Goal: Task Accomplishment & Management: Use online tool/utility

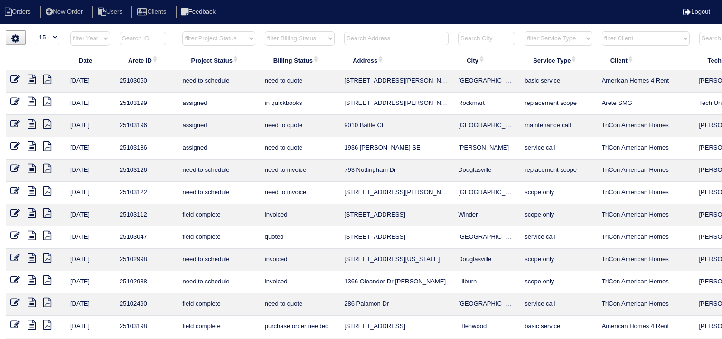
select select "15"
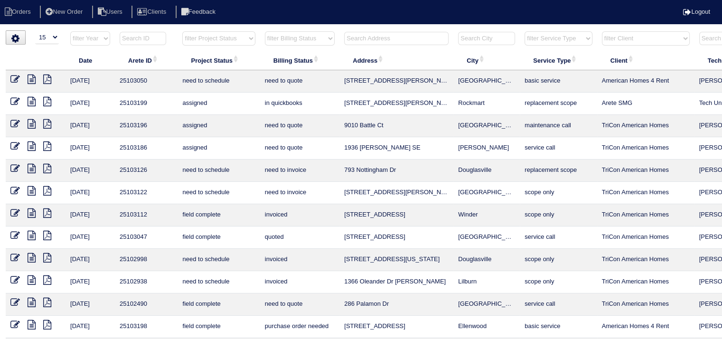
drag, startPoint x: 0, startPoint y: 0, endPoint x: 378, endPoint y: 38, distance: 379.7
click at [378, 38] on input "text" at bounding box center [396, 38] width 104 height 13
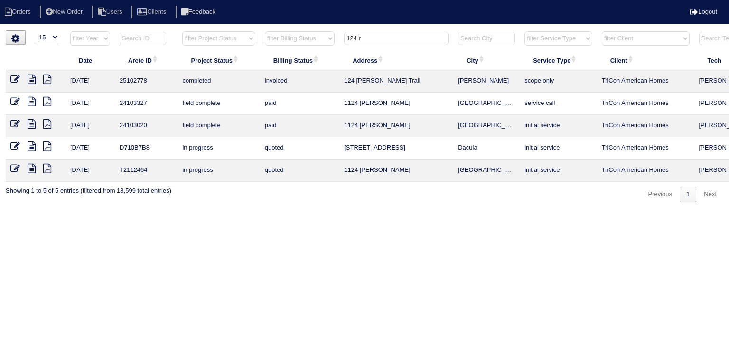
type input "124 r"
click at [32, 80] on icon at bounding box center [32, 79] width 8 height 9
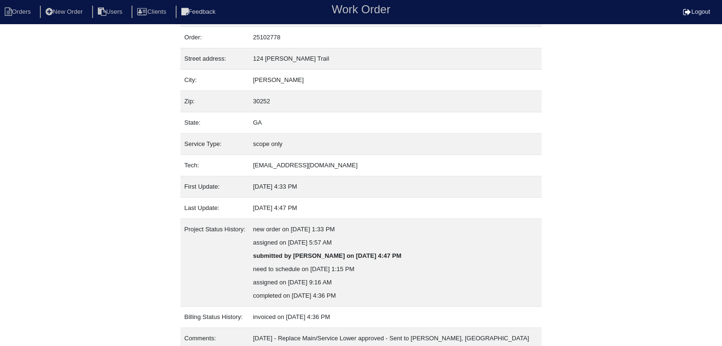
scroll to position [125, 0]
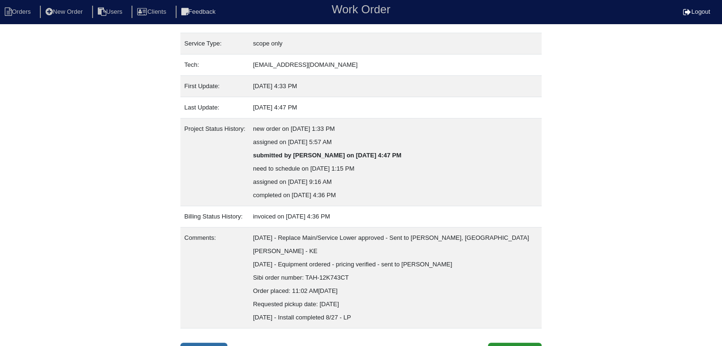
click at [210, 343] on link "Inspection" at bounding box center [203, 352] width 47 height 18
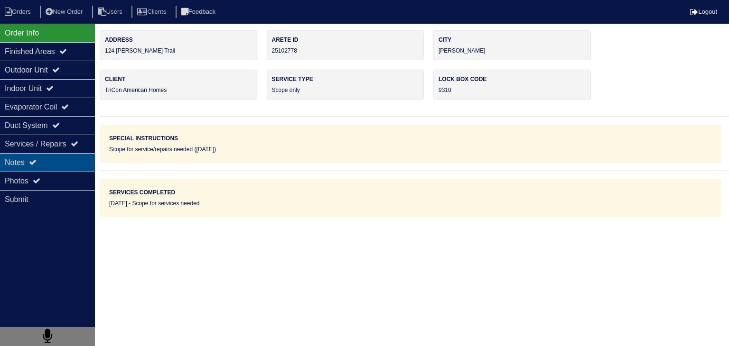
click at [61, 163] on div "Notes" at bounding box center [47, 162] width 95 height 19
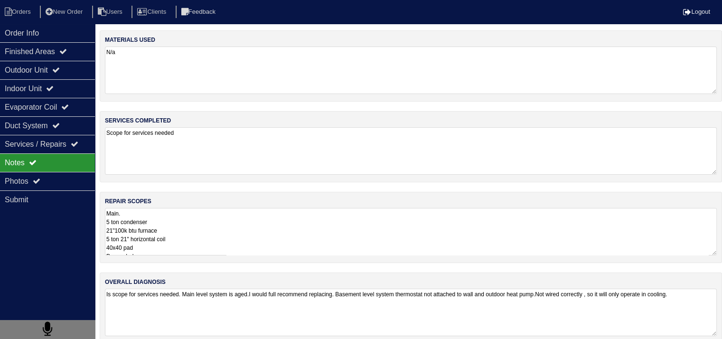
click at [201, 303] on textarea "Is scope for services needed. Main level system is aged.I would full recommend …" at bounding box center [411, 312] width 612 height 47
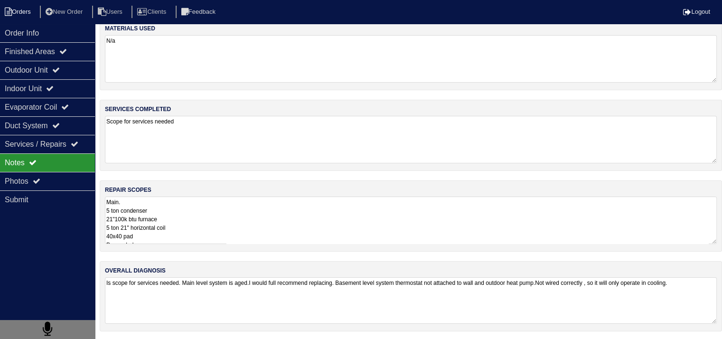
click at [27, 12] on li "Orders" at bounding box center [19, 12] width 38 height 13
select select "15"
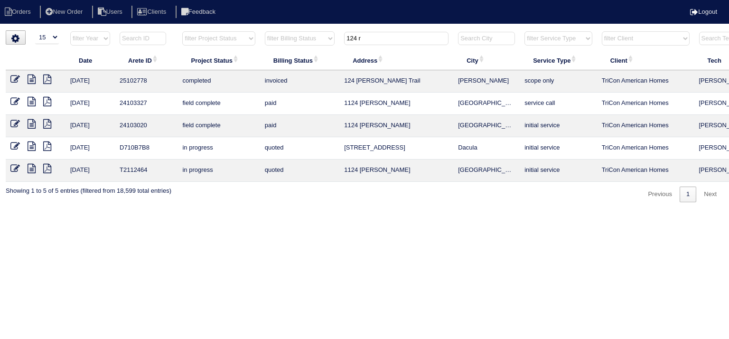
drag, startPoint x: 388, startPoint y: 37, endPoint x: 315, endPoint y: 34, distance: 73.2
click at [315, 34] on tr "filter Year -- Any Year -- 2025 2024 2023 2022 2021 2020 2019 filter Project St…" at bounding box center [417, 40] width 822 height 19
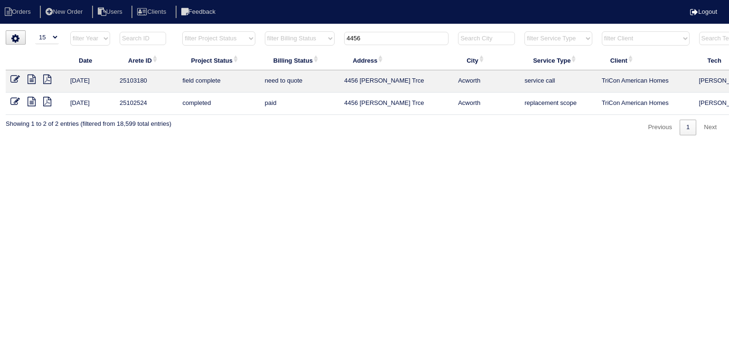
type input "4456"
click at [35, 80] on icon at bounding box center [32, 79] width 8 height 9
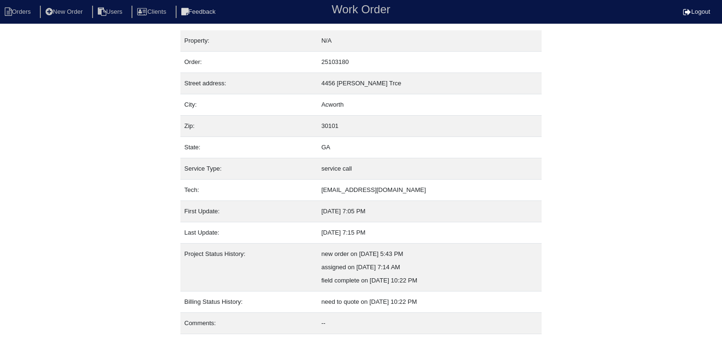
scroll to position [19, 0]
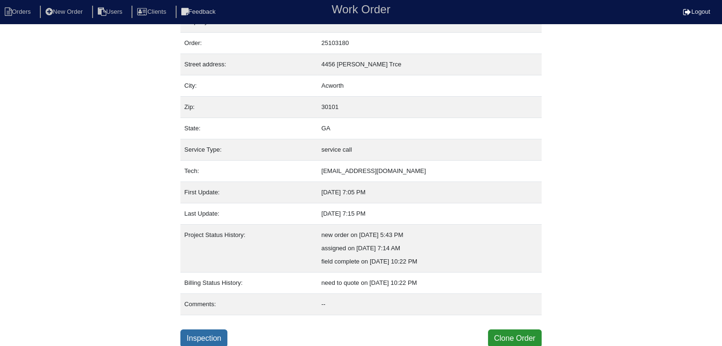
click at [200, 334] on link "Inspection" at bounding box center [203, 339] width 47 height 18
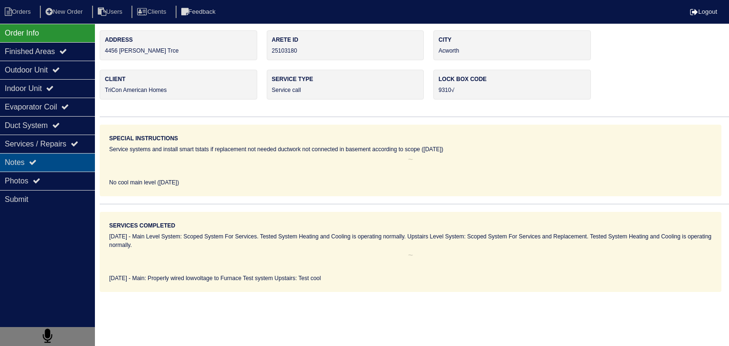
click at [34, 160] on icon at bounding box center [33, 162] width 8 height 8
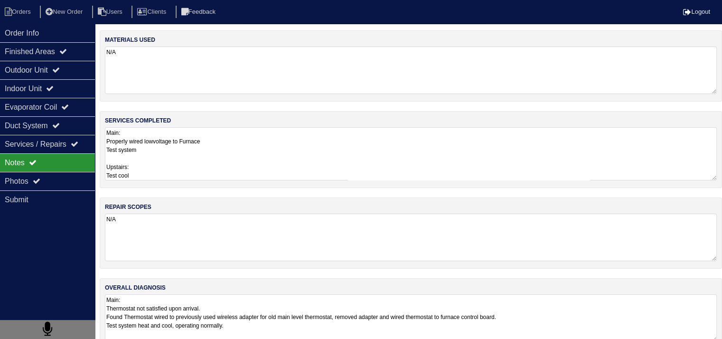
click at [180, 152] on textarea "Main: Properly wired lowvoltage to Furnace Test system Upstairs: Test cool" at bounding box center [411, 153] width 612 height 53
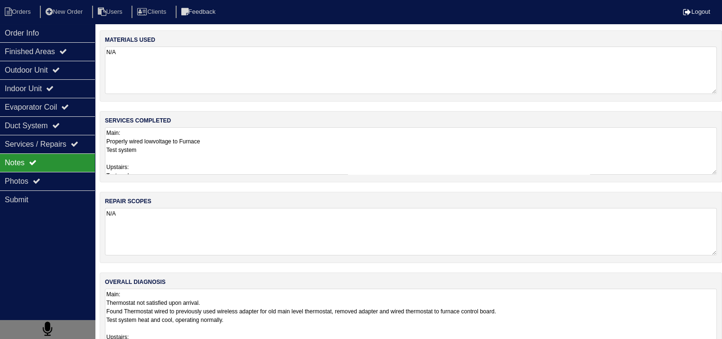
click at [190, 307] on textarea "Main: Thermostat not satisfied upon arrival. Found Thermostat wired to previous…" at bounding box center [411, 324] width 612 height 70
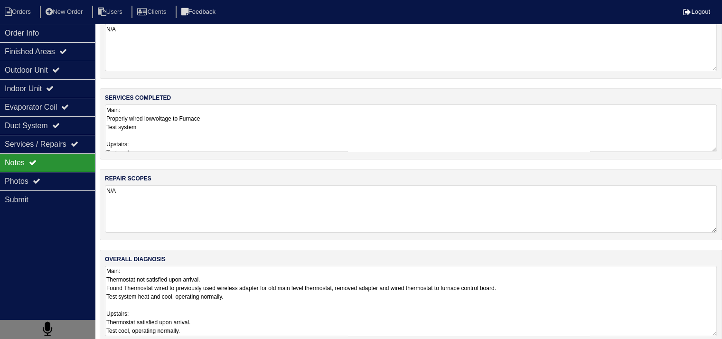
scroll to position [35, 0]
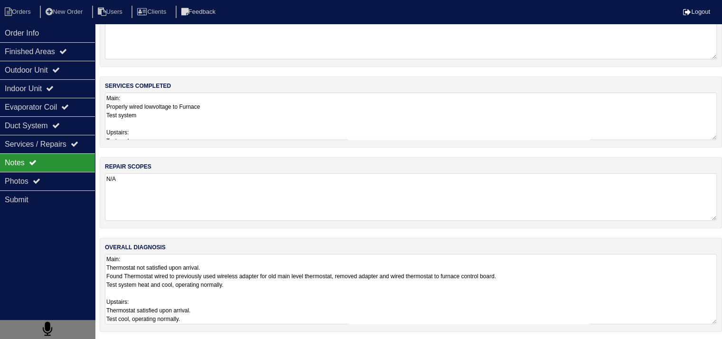
click at [190, 306] on textarea "Main: Thermostat not satisfied upon arrival. Found Thermostat wired to previous…" at bounding box center [411, 289] width 612 height 70
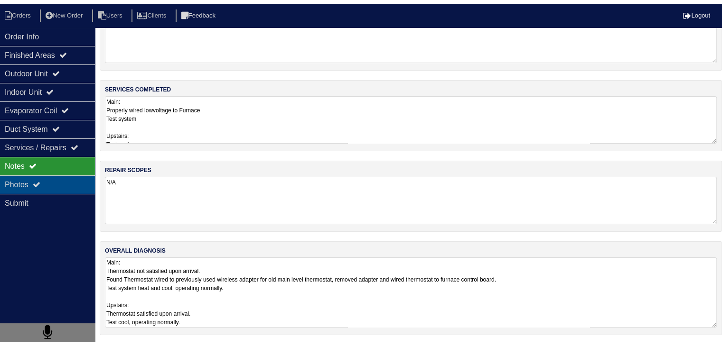
scroll to position [12, 0]
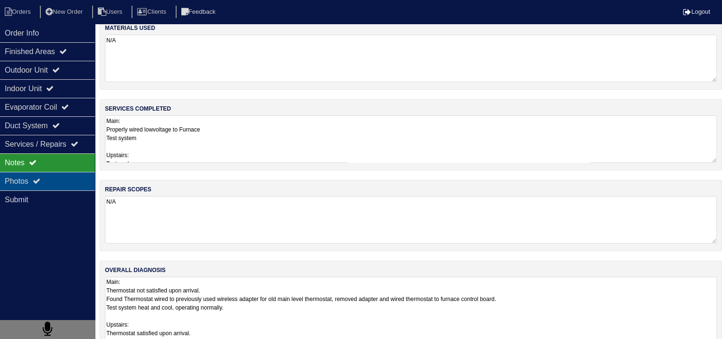
click at [69, 178] on div "Photos" at bounding box center [47, 181] width 95 height 19
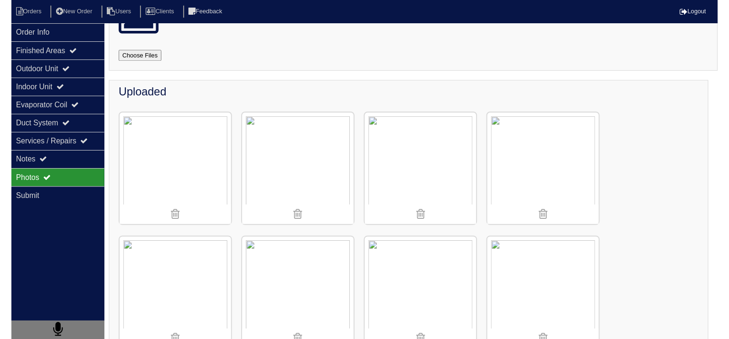
scroll to position [0, 0]
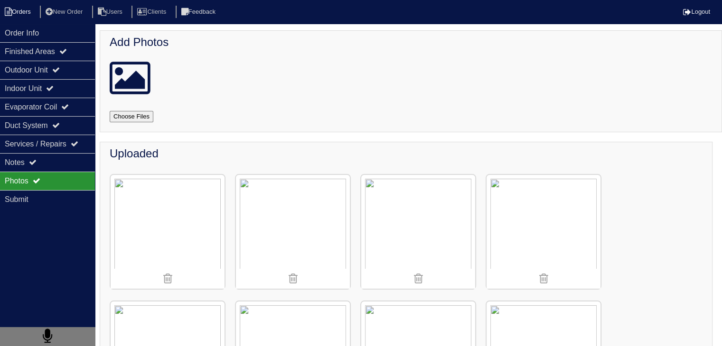
click at [30, 14] on li "Orders" at bounding box center [19, 12] width 38 height 13
select select "15"
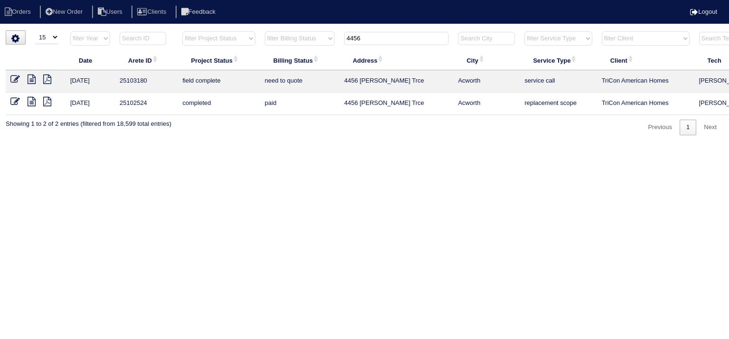
drag, startPoint x: 418, startPoint y: 42, endPoint x: 238, endPoint y: 36, distance: 179.5
click at [238, 36] on tr "filter Year -- Any Year -- 2025 2024 2023 2022 2021 2020 2019 filter Project St…" at bounding box center [417, 40] width 822 height 19
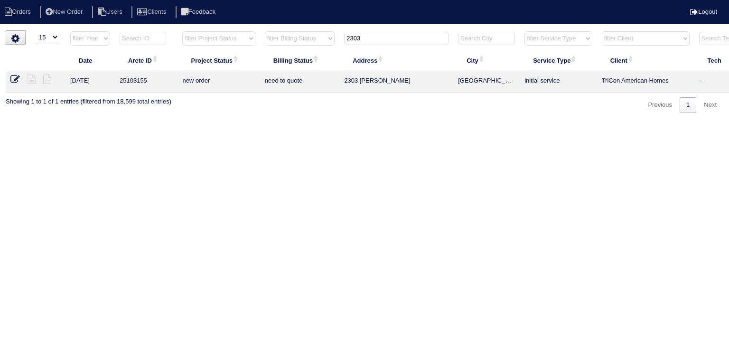
drag, startPoint x: 373, startPoint y: 37, endPoint x: 264, endPoint y: 27, distance: 110.1
click at [265, 27] on html "Orders New Order Users Clients Feedback Logout Orders New Order Users Clients M…" at bounding box center [364, 61] width 729 height 122
type input "5702 g"
click at [28, 78] on icon at bounding box center [32, 79] width 8 height 9
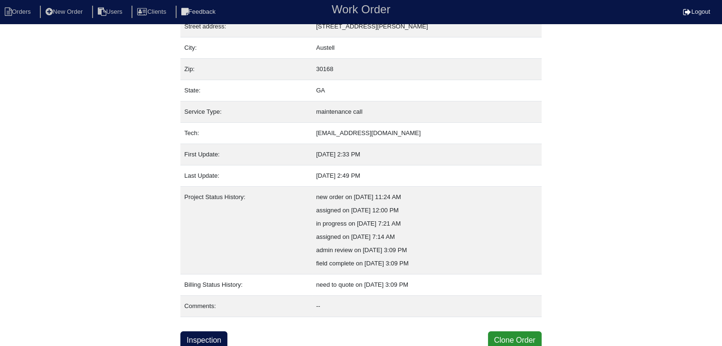
scroll to position [59, 0]
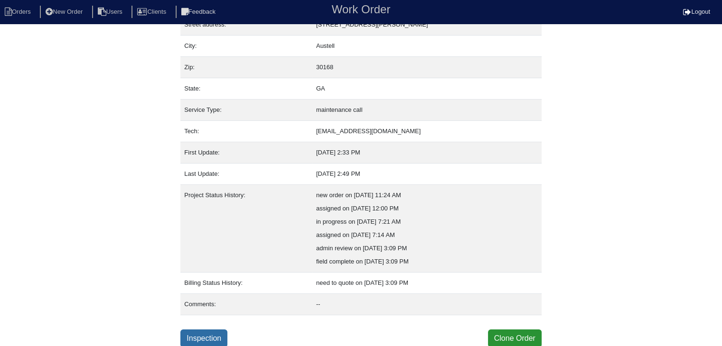
click at [214, 334] on link "Inspection" at bounding box center [203, 339] width 47 height 18
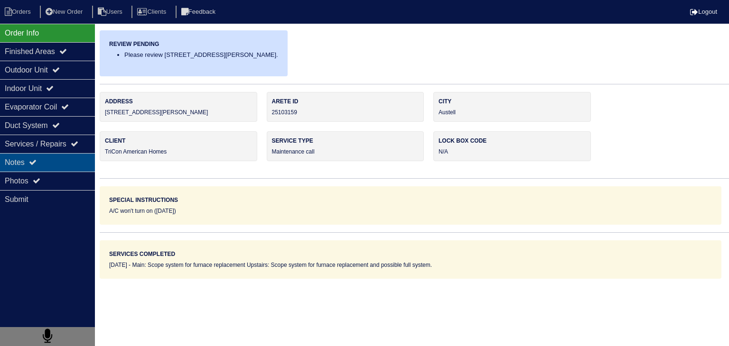
click at [23, 164] on div "Notes" at bounding box center [47, 162] width 95 height 19
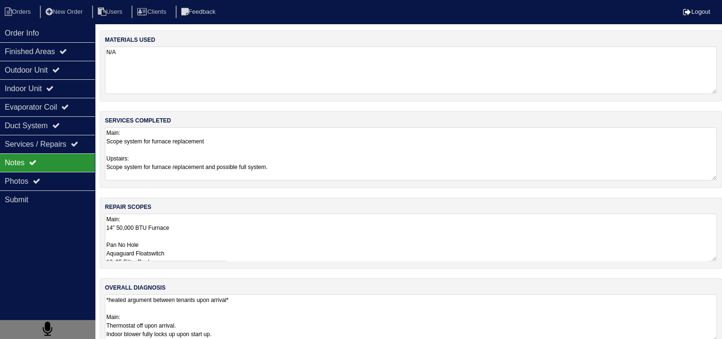
click at [237, 155] on textarea "Main: Scope system for furnace replacement Upstairs: Scope system for furnace r…" at bounding box center [411, 153] width 612 height 53
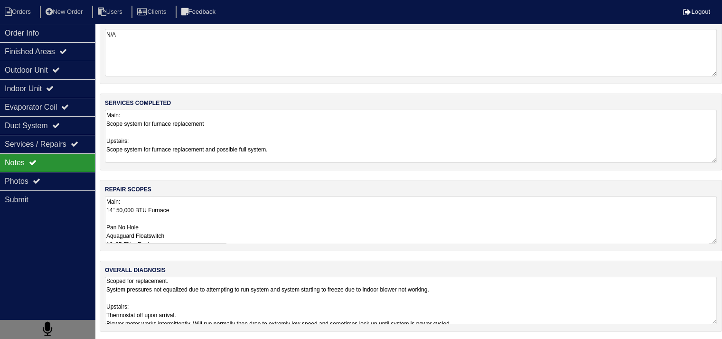
scroll to position [14, 0]
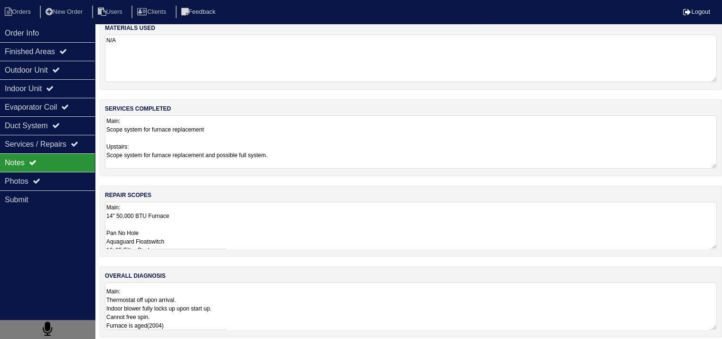
click at [66, 162] on div "Notes" at bounding box center [47, 162] width 95 height 19
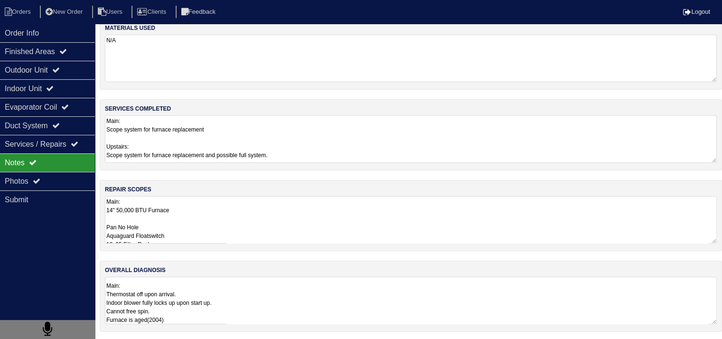
click at [223, 219] on textarea "Main: 14" 50,000 BTU Furnace Pan No Hole Aquaguard Floatswitch 16x25 Filter Rac…" at bounding box center [411, 219] width 612 height 47
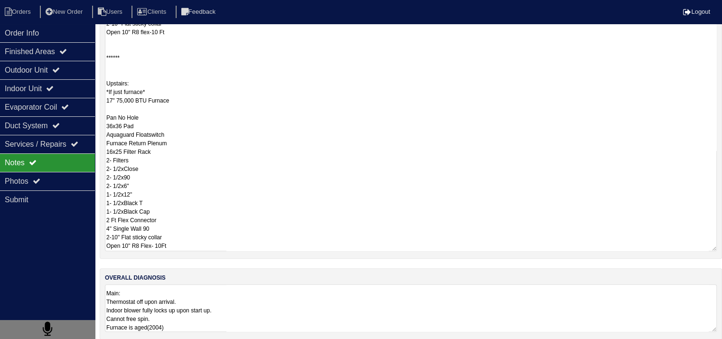
scroll to position [12, 0]
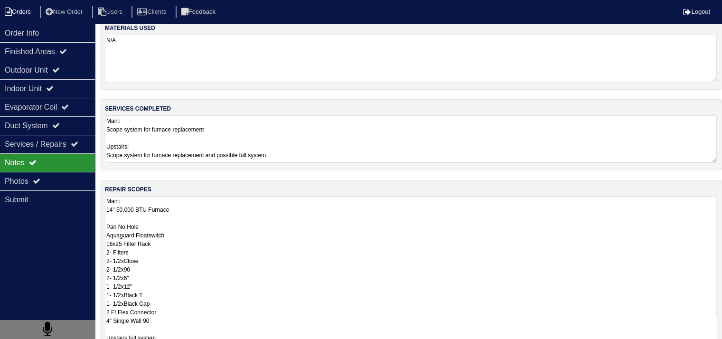
click at [30, 9] on li "Orders" at bounding box center [19, 12] width 38 height 13
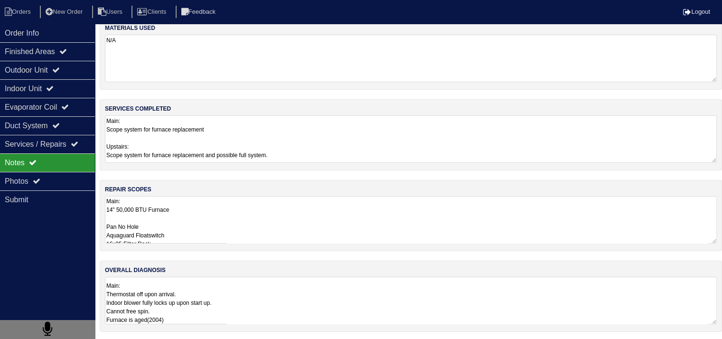
select select "15"
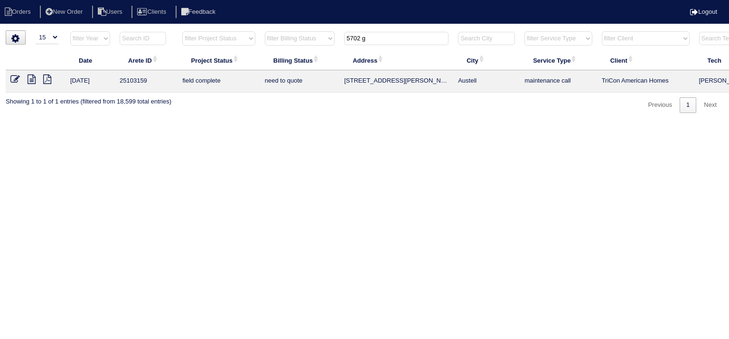
drag, startPoint x: 374, startPoint y: 40, endPoint x: 300, endPoint y: 40, distance: 73.6
click at [300, 40] on tr "filter Year -- Any Year -- 2025 2024 2023 2022 2021 2020 2019 filter Project St…" at bounding box center [417, 40] width 822 height 19
type input "7218 s"
click at [34, 77] on icon at bounding box center [32, 79] width 8 height 9
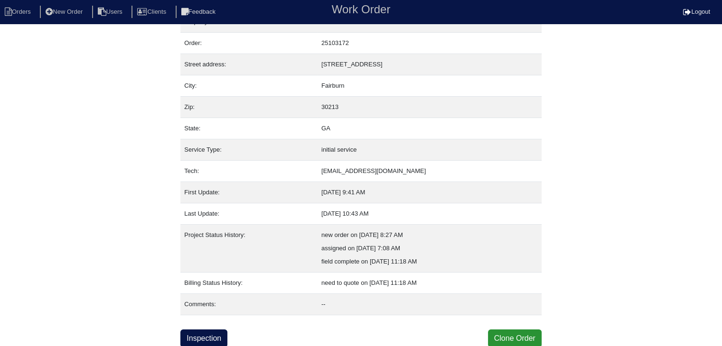
scroll to position [19, 0]
click at [218, 337] on link "Inspection" at bounding box center [203, 339] width 47 height 18
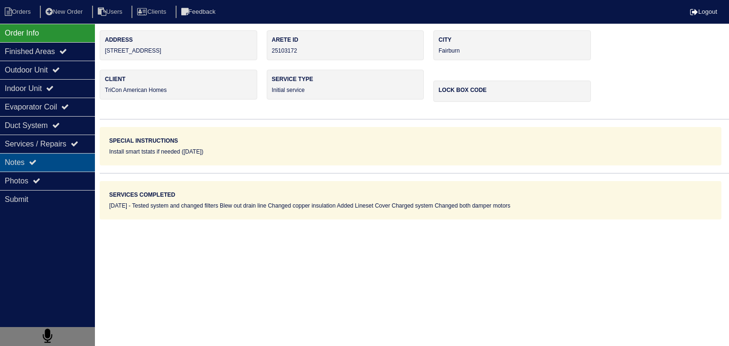
click at [69, 166] on div "Notes" at bounding box center [47, 162] width 95 height 19
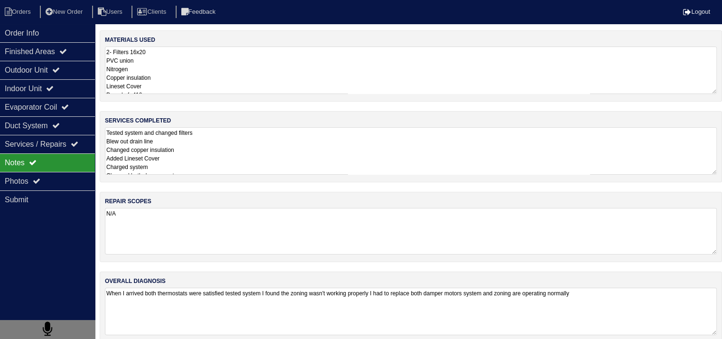
drag, startPoint x: 205, startPoint y: 238, endPoint x: 145, endPoint y: 192, distance: 75.8
click at [205, 238] on textarea "N/A" at bounding box center [411, 231] width 612 height 47
click at [22, 86] on div "Indoor Unit" at bounding box center [47, 88] width 95 height 19
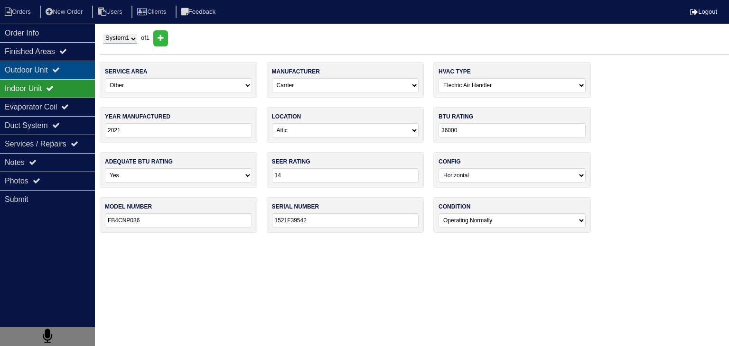
click at [27, 66] on div "Outdoor Unit" at bounding box center [47, 70] width 95 height 19
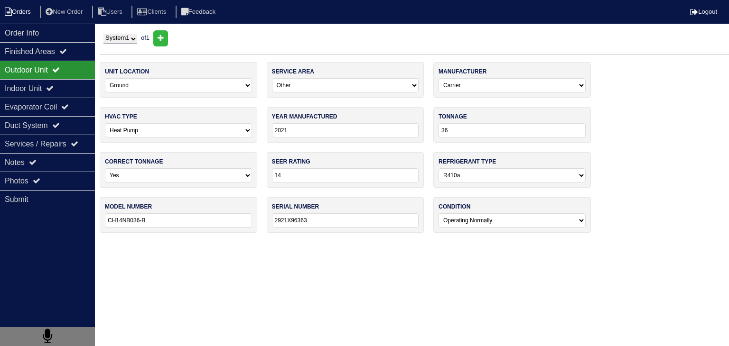
click at [28, 12] on li "Orders" at bounding box center [19, 12] width 38 height 13
select select "15"
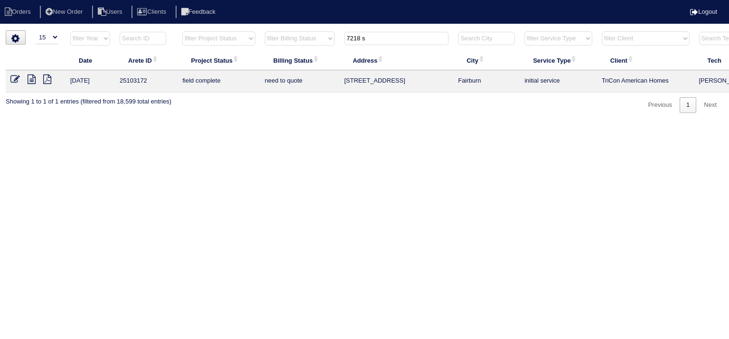
drag, startPoint x: 379, startPoint y: 40, endPoint x: 295, endPoint y: 40, distance: 84.0
click at [295, 40] on tr "filter Year -- Any Year -- 2025 2024 2023 2022 2021 2020 2019 filter Project St…" at bounding box center [417, 40] width 822 height 19
type input "1936 log"
click at [29, 80] on icon at bounding box center [32, 79] width 8 height 9
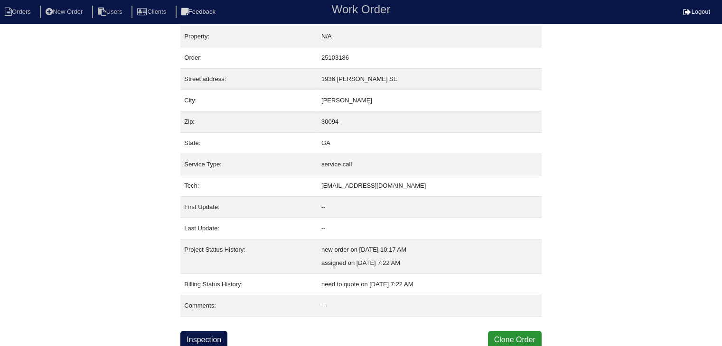
scroll to position [6, 0]
click at [226, 337] on link "Inspection" at bounding box center [203, 339] width 47 height 18
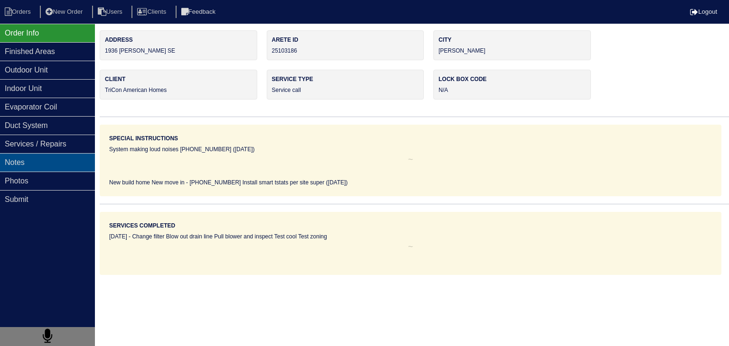
click at [68, 160] on div "Notes" at bounding box center [47, 162] width 95 height 19
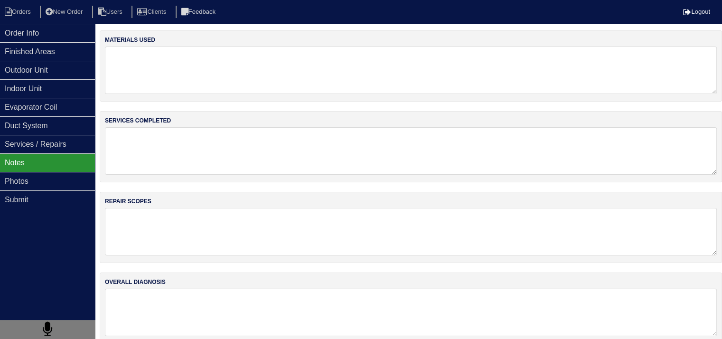
click at [23, 19] on nav "Orders New Order Users Clients Feedback Logout" at bounding box center [361, 12] width 722 height 24
click at [25, 13] on li "Orders" at bounding box center [19, 12] width 38 height 13
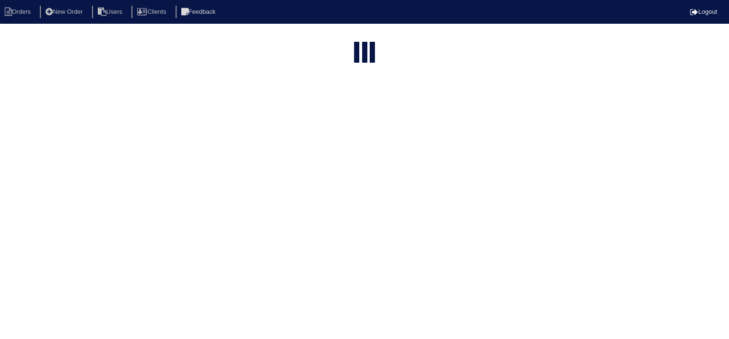
select select "15"
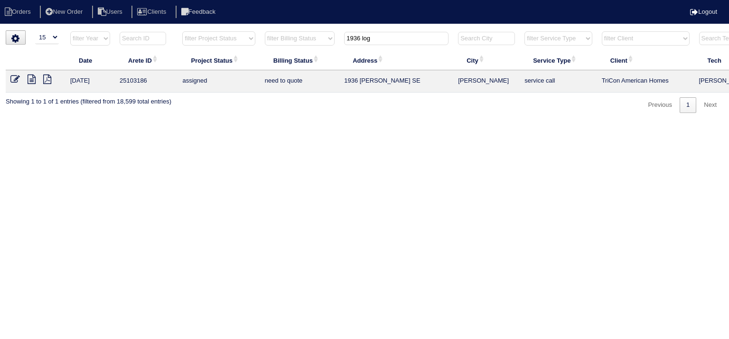
drag, startPoint x: 380, startPoint y: 41, endPoint x: 291, endPoint y: 41, distance: 88.7
click at [291, 41] on tr "filter Year -- Any Year -- 2025 2024 2023 2022 2021 2020 2019 filter Project St…" at bounding box center [417, 40] width 822 height 19
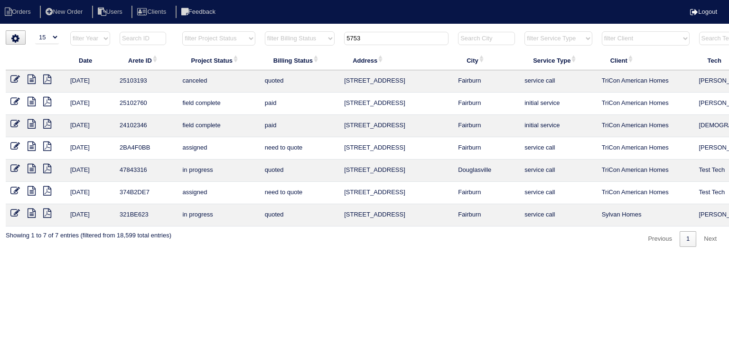
drag, startPoint x: 382, startPoint y: 35, endPoint x: 279, endPoint y: 35, distance: 103.4
click at [279, 35] on tr "filter Year -- Any Year -- 2025 2024 2023 2022 2021 2020 2019 filter Project St…" at bounding box center [417, 40] width 822 height 19
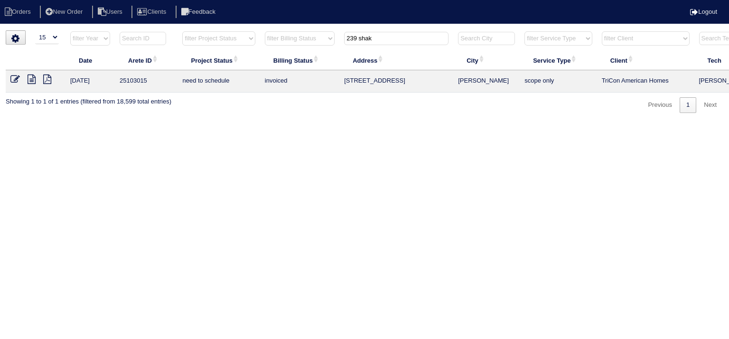
type input "239 shak"
click at [33, 78] on icon at bounding box center [32, 79] width 8 height 9
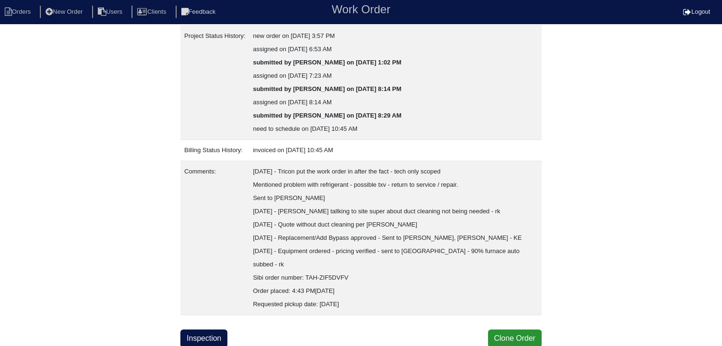
scroll to position [218, 0]
click at [205, 340] on link "Inspection" at bounding box center [203, 339] width 47 height 18
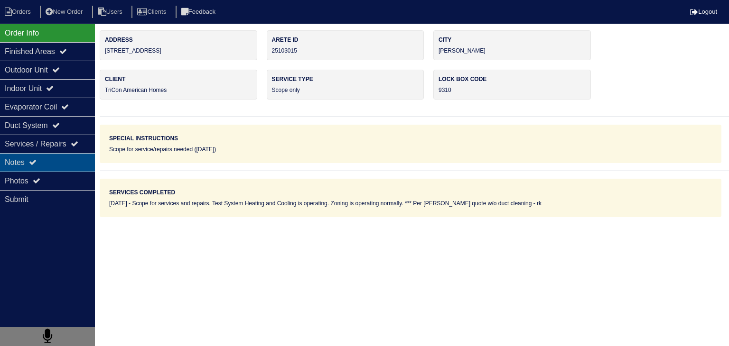
click at [73, 167] on div "Notes" at bounding box center [47, 162] width 95 height 19
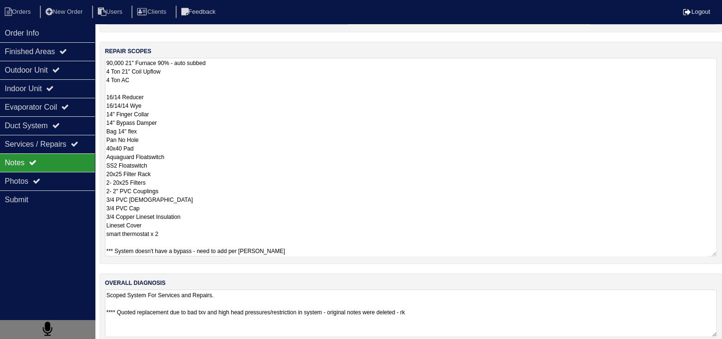
scroll to position [163, 0]
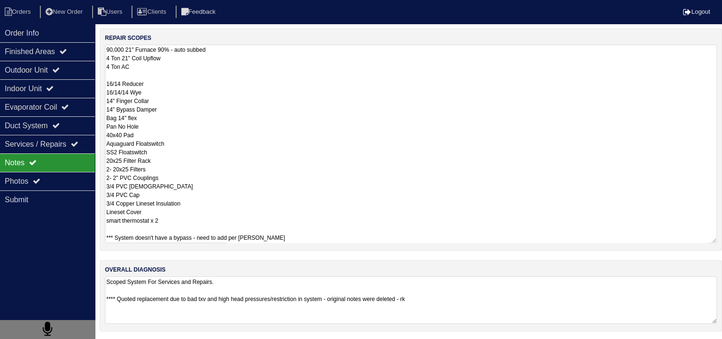
drag, startPoint x: 107, startPoint y: 212, endPoint x: 176, endPoint y: 346, distance: 150.9
click at [176, 341] on html "Orders New Order Users Clients Feedback Logout Orders New Order Users Clients M…" at bounding box center [361, 89] width 722 height 504
click at [236, 177] on textarea "90,000 21" Furnace 90% - auto subbed 4 Ton 21" Coil Upflow 4 Ton AC 16/14 Reduc…" at bounding box center [411, 144] width 612 height 198
drag, startPoint x: 105, startPoint y: 47, endPoint x: 258, endPoint y: 219, distance: 229.9
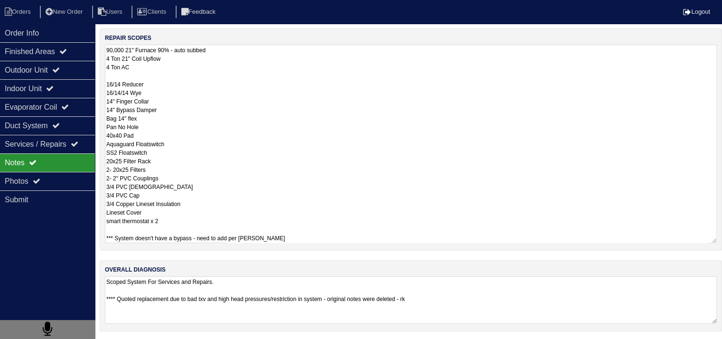
click at [258, 219] on textarea "90,000 21" Furnace 90% - auto subbed 4 Ton 21" Coil Upflow 4 Ton AC 16/14 Reduc…" at bounding box center [411, 144] width 612 height 198
click at [20, 11] on li "Orders" at bounding box center [19, 12] width 38 height 13
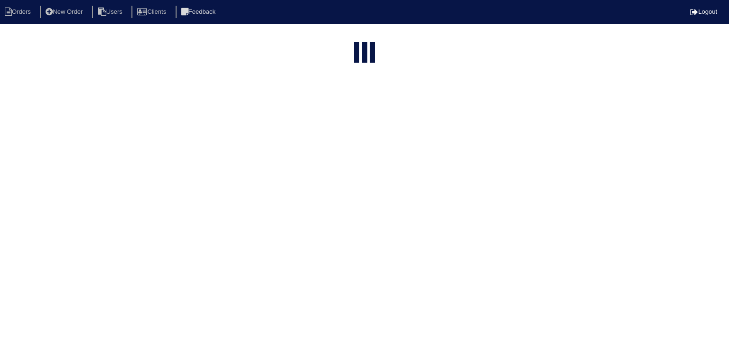
select select "15"
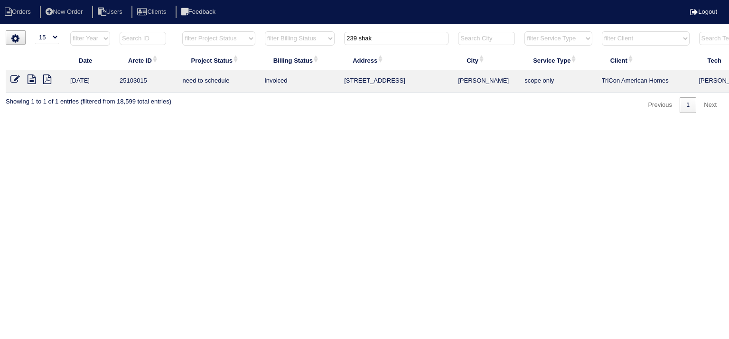
drag, startPoint x: 382, startPoint y: 39, endPoint x: 318, endPoint y: 39, distance: 64.1
click at [318, 39] on tr "filter Year -- Any Year -- 2025 2024 2023 2022 2021 2020 2019 filter Project St…" at bounding box center [417, 40] width 822 height 19
type input "2205 wash"
click at [33, 81] on icon at bounding box center [32, 79] width 8 height 9
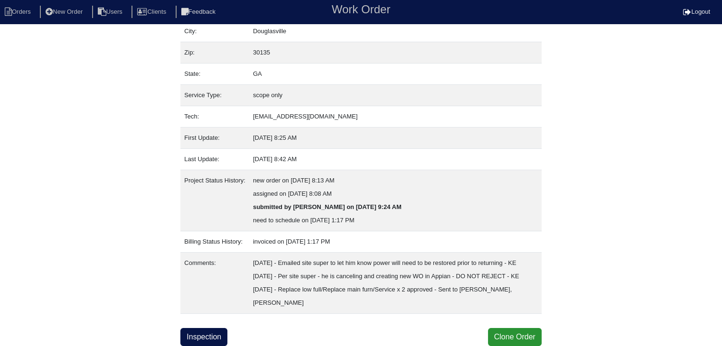
scroll to position [99, 0]
click at [212, 336] on link "Inspection" at bounding box center [203, 337] width 47 height 18
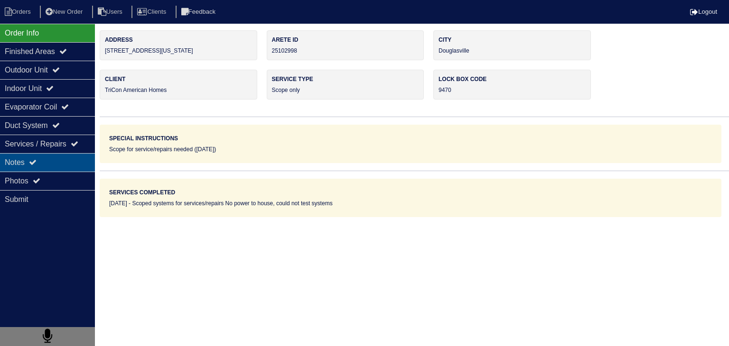
click at [78, 168] on div "Notes" at bounding box center [47, 162] width 95 height 19
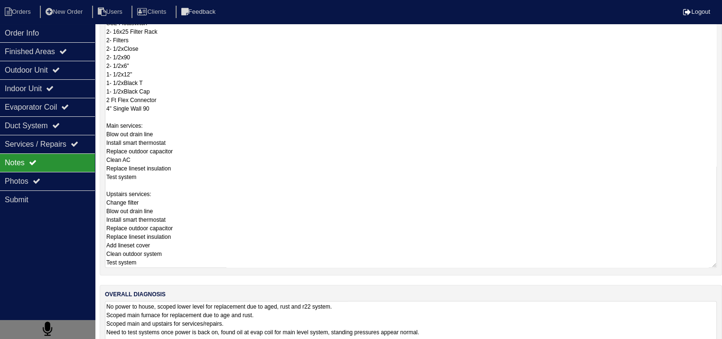
scroll to position [428, 0]
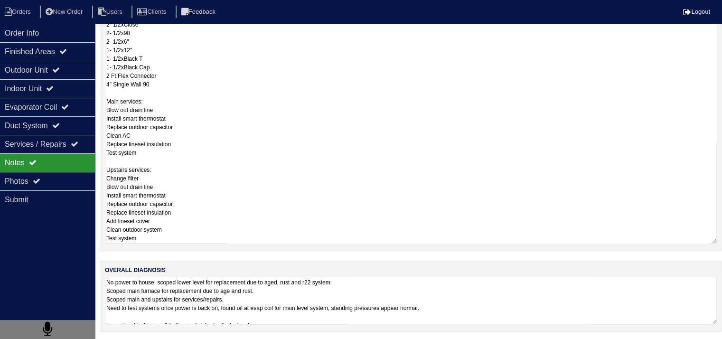
drag, startPoint x: 105, startPoint y: 212, endPoint x: 196, endPoint y: 349, distance: 164.4
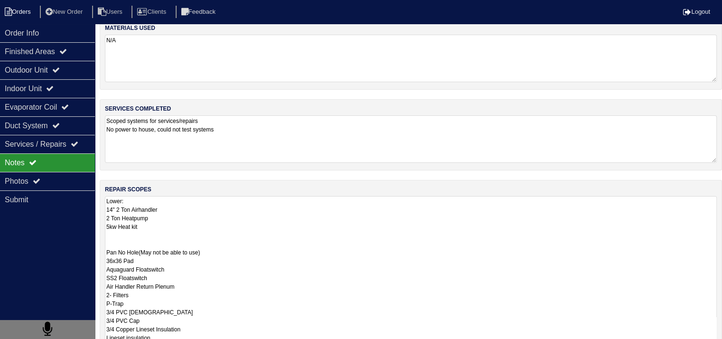
click at [32, 11] on li "Orders" at bounding box center [19, 12] width 38 height 13
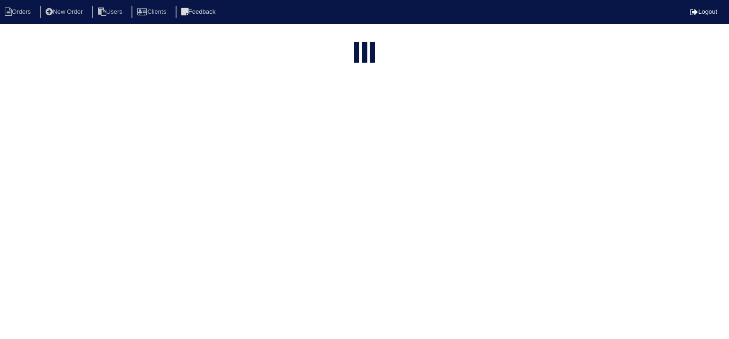
select select "15"
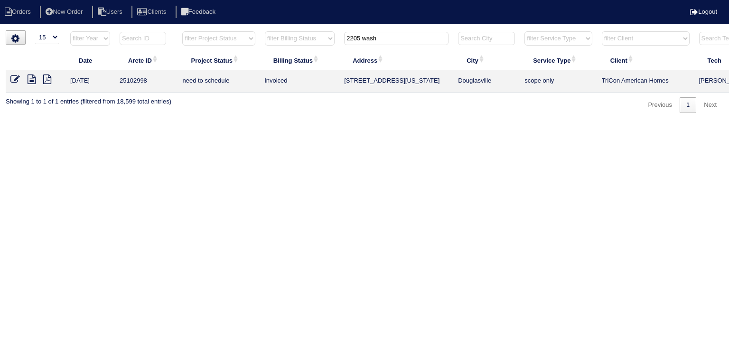
click at [376, 39] on input "2205 wash" at bounding box center [396, 38] width 104 height 13
type input "1065 dal"
click at [30, 79] on icon at bounding box center [32, 79] width 8 height 9
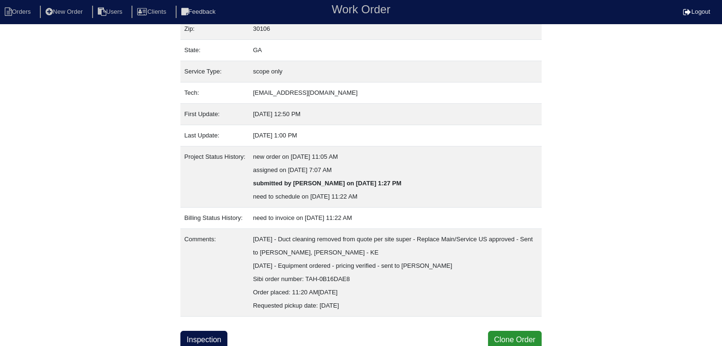
scroll to position [99, 0]
click at [200, 337] on link "Inspection" at bounding box center [203, 339] width 47 height 18
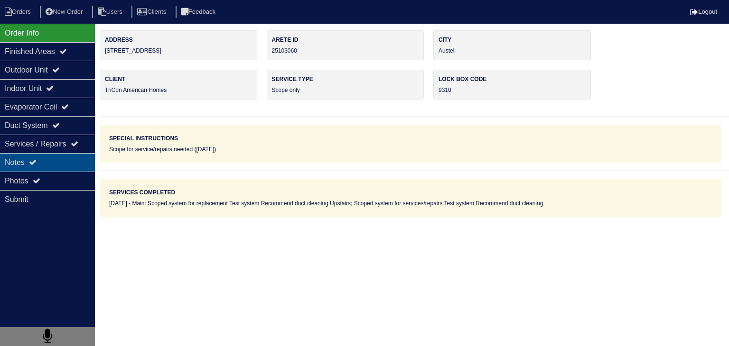
click at [67, 163] on div "Notes" at bounding box center [47, 162] width 95 height 19
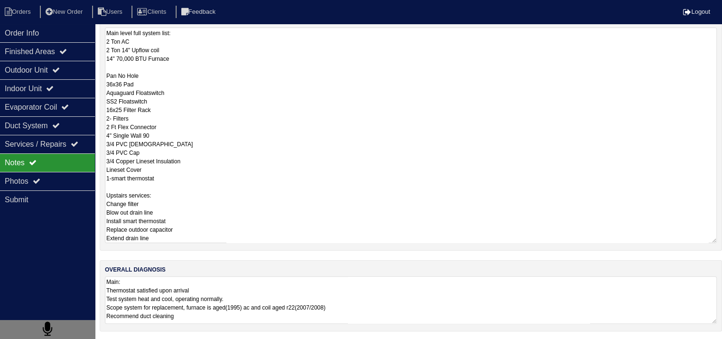
scroll to position [0, 0]
drag, startPoint x: 106, startPoint y: 212, endPoint x: 200, endPoint y: 365, distance: 179.4
click at [200, 341] on html "Orders New Order Users Clients Feedback Logout Orders New Order Users Clients M…" at bounding box center [361, 80] width 722 height 521
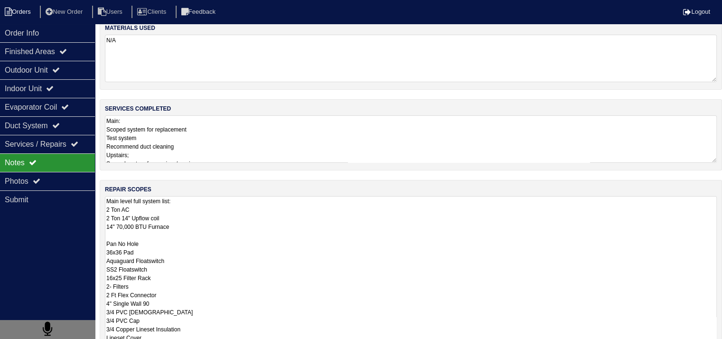
click at [25, 10] on li "Orders" at bounding box center [19, 12] width 38 height 13
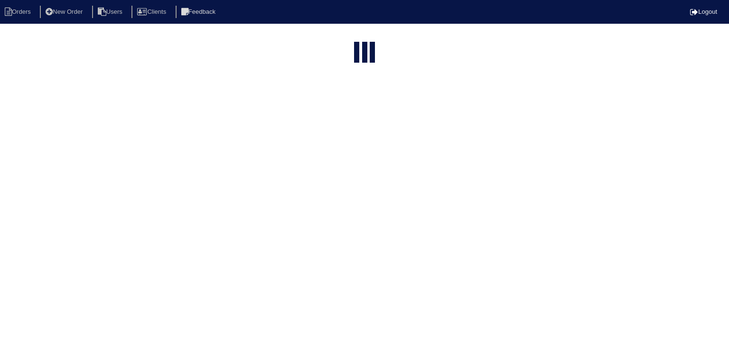
select select "15"
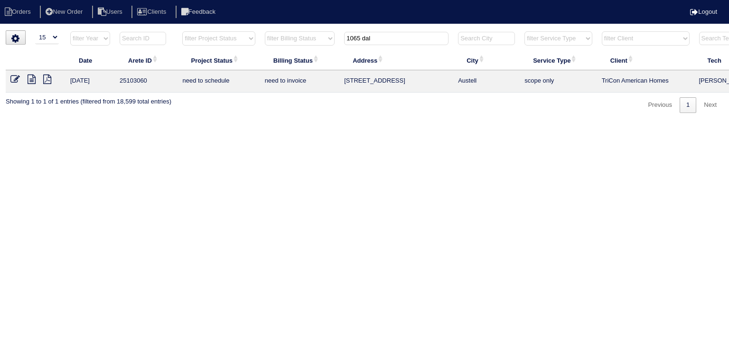
click at [372, 36] on input "1065 dal" at bounding box center [396, 38] width 104 height 13
type input "1366"
click at [31, 78] on icon at bounding box center [32, 79] width 8 height 9
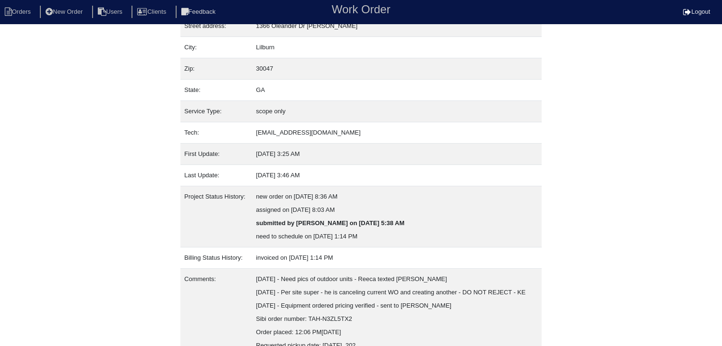
scroll to position [112, 0]
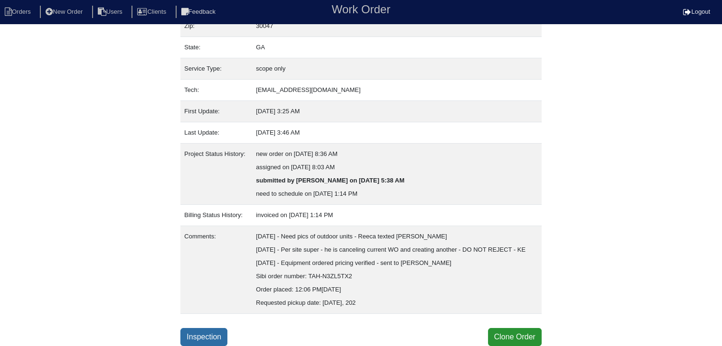
click at [203, 338] on link "Inspection" at bounding box center [203, 337] width 47 height 18
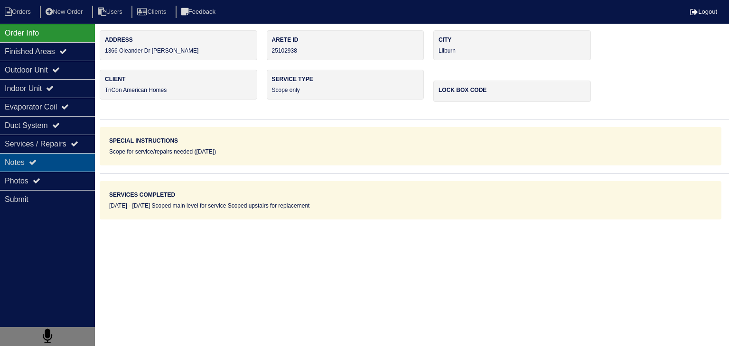
click at [55, 164] on div "Notes" at bounding box center [47, 162] width 95 height 19
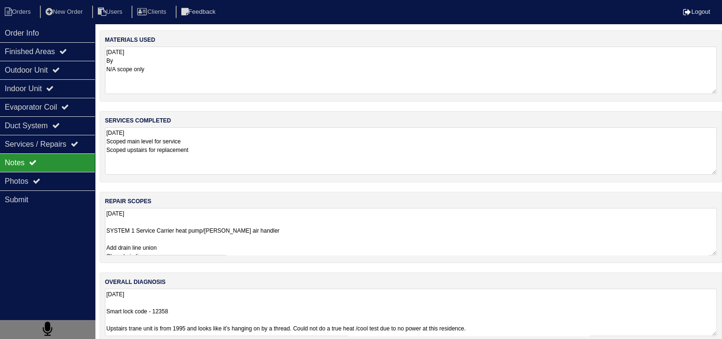
click at [165, 232] on textarea "[DATE] SYSTEM 1 Service Carrier heat pump/[PERSON_NAME] air handler Add drain l…" at bounding box center [411, 231] width 612 height 47
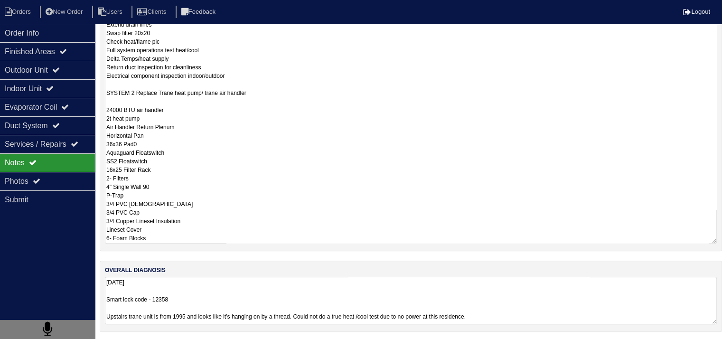
scroll to position [12, 0]
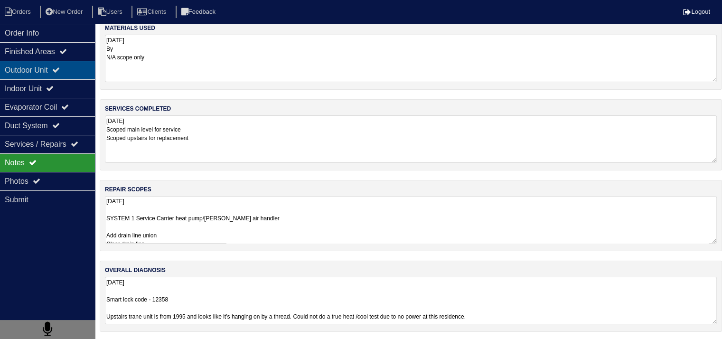
click at [42, 71] on div "Outdoor Unit" at bounding box center [47, 70] width 95 height 19
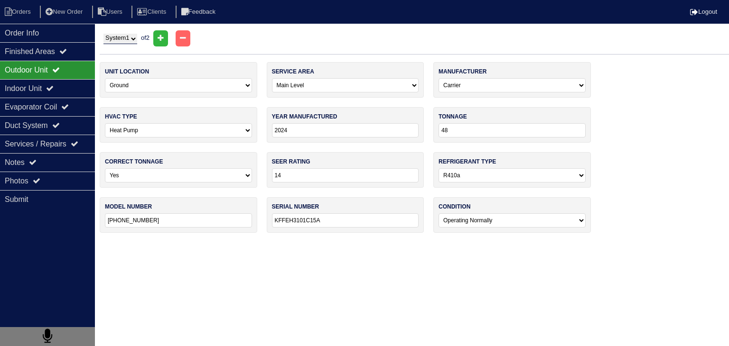
click at [134, 35] on select "System 1 System 2" at bounding box center [120, 39] width 34 height 10
select select "2"
click at [103, 34] on select "System 1 System 2" at bounding box center [120, 39] width 34 height 10
select select "1"
select select "Trane"
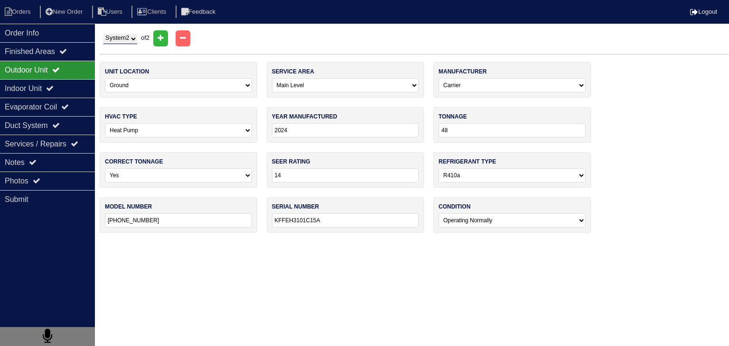
type input "1995"
type input "24"
select select "0"
type input "TWX024C100A1"
type input "K08283815"
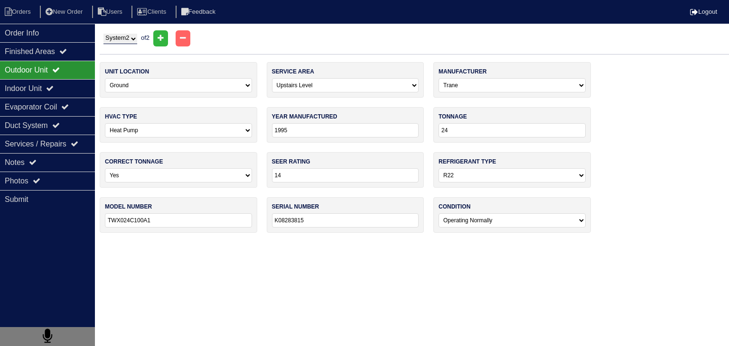
click at [632, 143] on div "unit location -select- Ground Rooftop service area -select- Main Level Upstairs…" at bounding box center [414, 152] width 629 height 180
click at [38, 93] on div "Indoor Unit" at bounding box center [47, 88] width 95 height 19
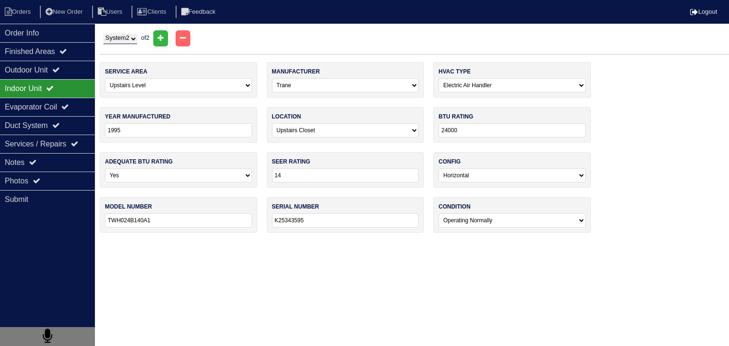
click at [134, 33] on div "System 1 System 2 of 2" at bounding box center [414, 38] width 629 height 16
click at [129, 40] on select "System 1 System 2" at bounding box center [120, 39] width 34 height 10
select select "1"
click at [103, 34] on select "System 1 System 2" at bounding box center [120, 39] width 34 height 10
select select "0"
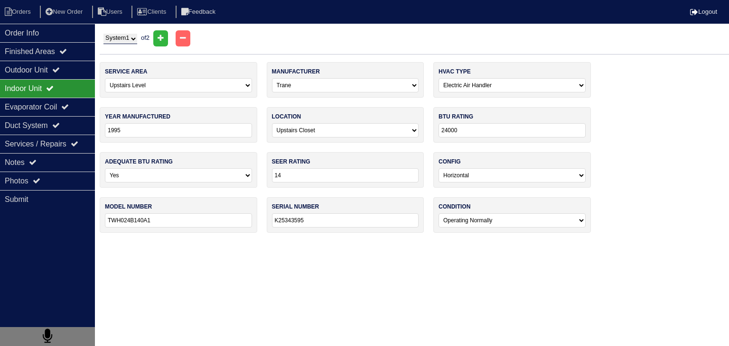
select select "Carrier"
type input "2024"
select select "3"
type input "48000"
select select "0"
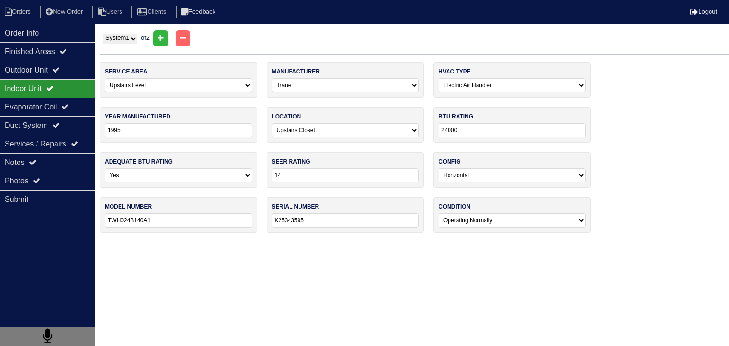
type input "PF4MNXC48"
type input "0124F11989h"
select select "0"
select select "Carrier"
type input "2024"
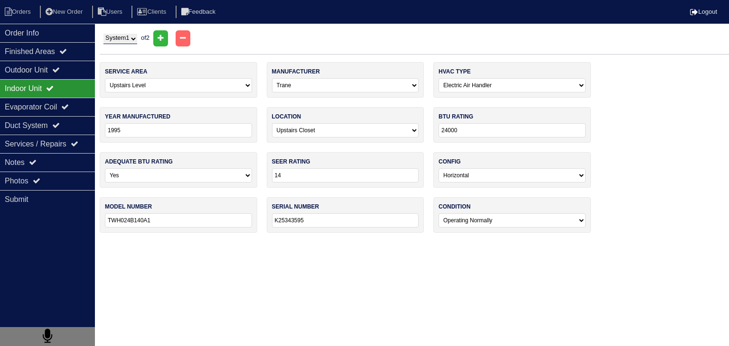
type input "48000"
select select "0"
type input "PF4MNXC48"
type input "0124F11989h"
click at [32, 111] on div "Evaporator Coil" at bounding box center [47, 107] width 95 height 19
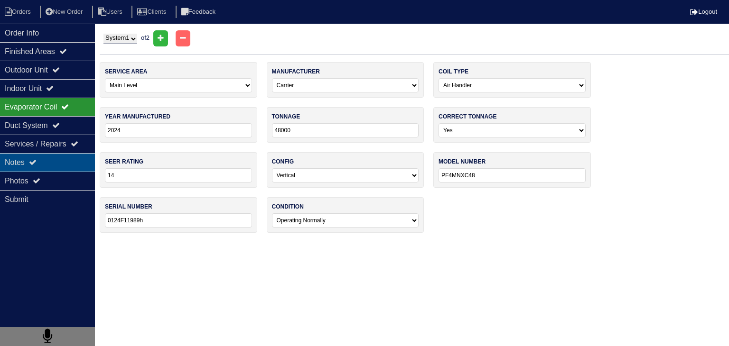
click at [46, 167] on div "Notes" at bounding box center [47, 162] width 95 height 19
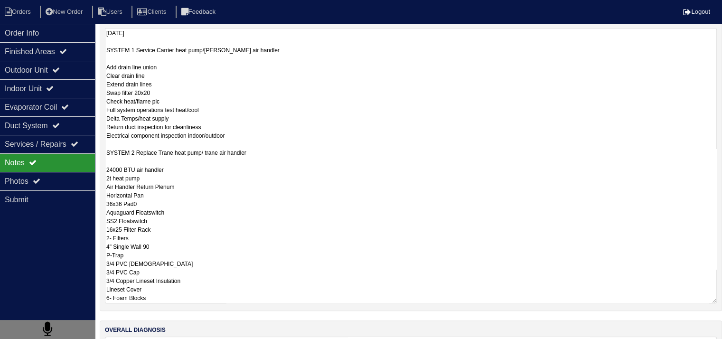
scroll to position [240, 0]
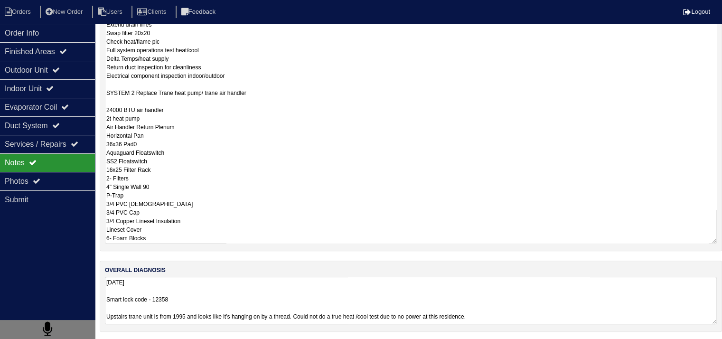
drag, startPoint x: 106, startPoint y: 230, endPoint x: 275, endPoint y: 355, distance: 210.3
click at [275, 341] on html "Orders New Order Users Clients Feedback Logout Orders New Order Users Clients M…" at bounding box center [361, 50] width 722 height 581
